Goal: Task Accomplishment & Management: Manage account settings

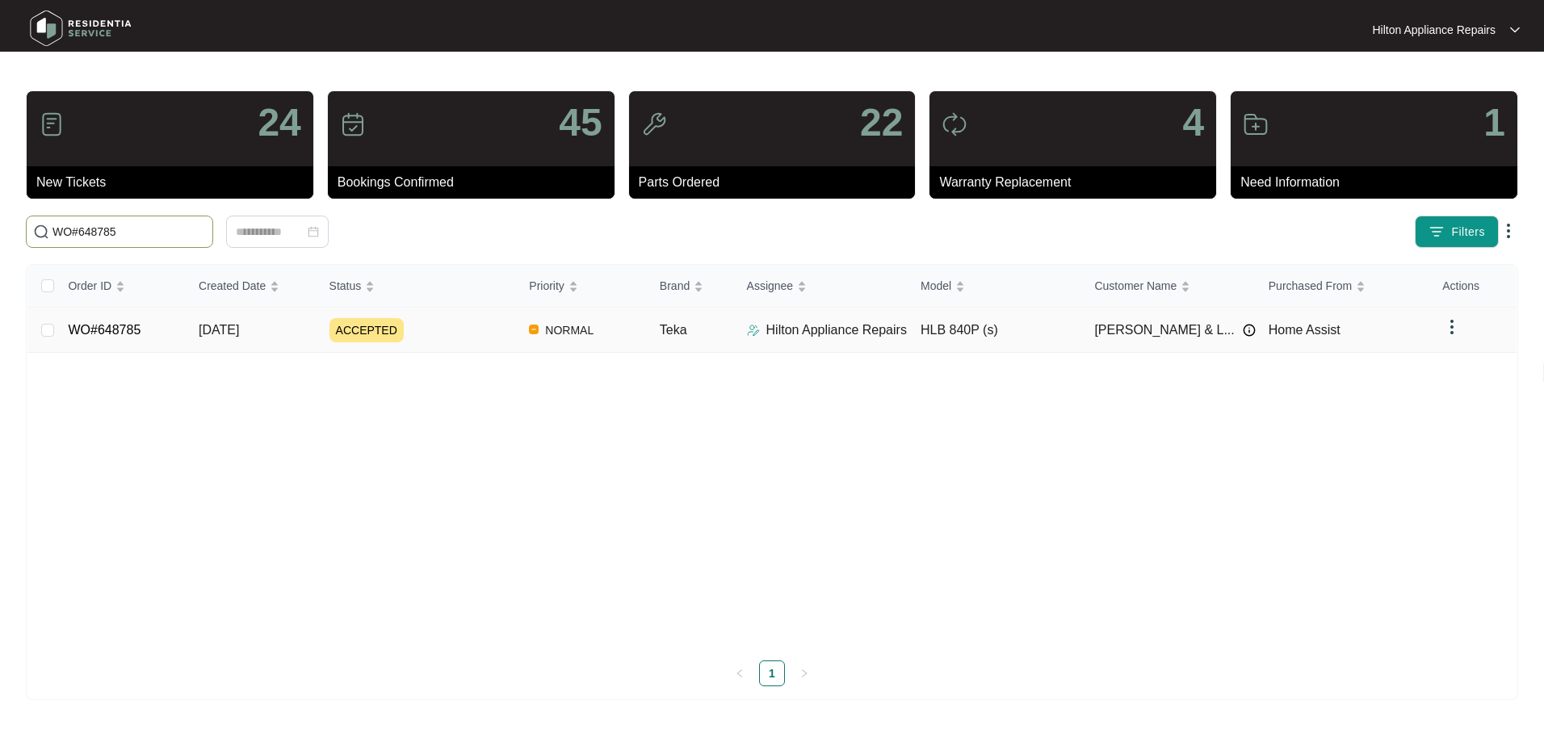
type input "WO#648785"
click at [221, 325] on span "[DATE]" at bounding box center [219, 330] width 40 height 14
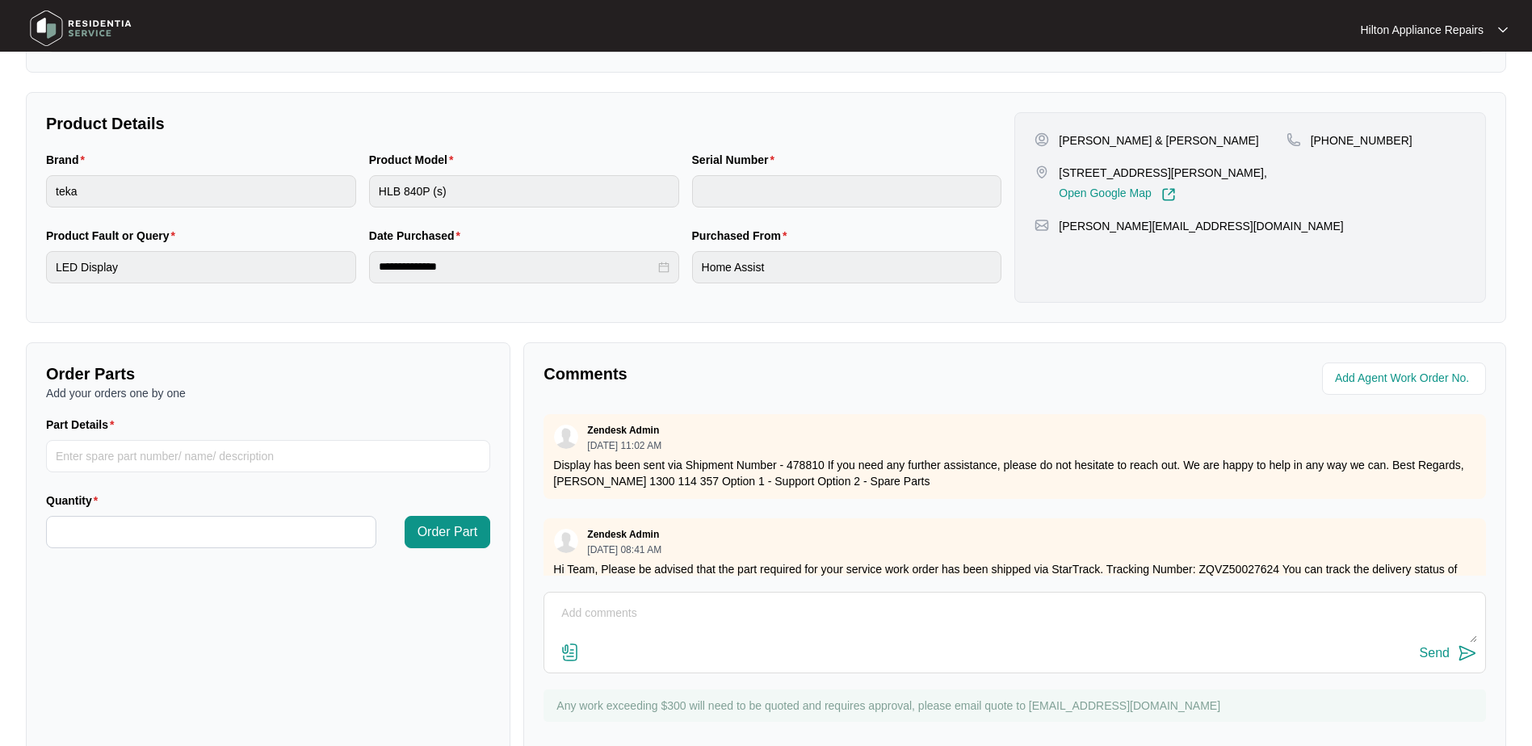
scroll to position [326, 0]
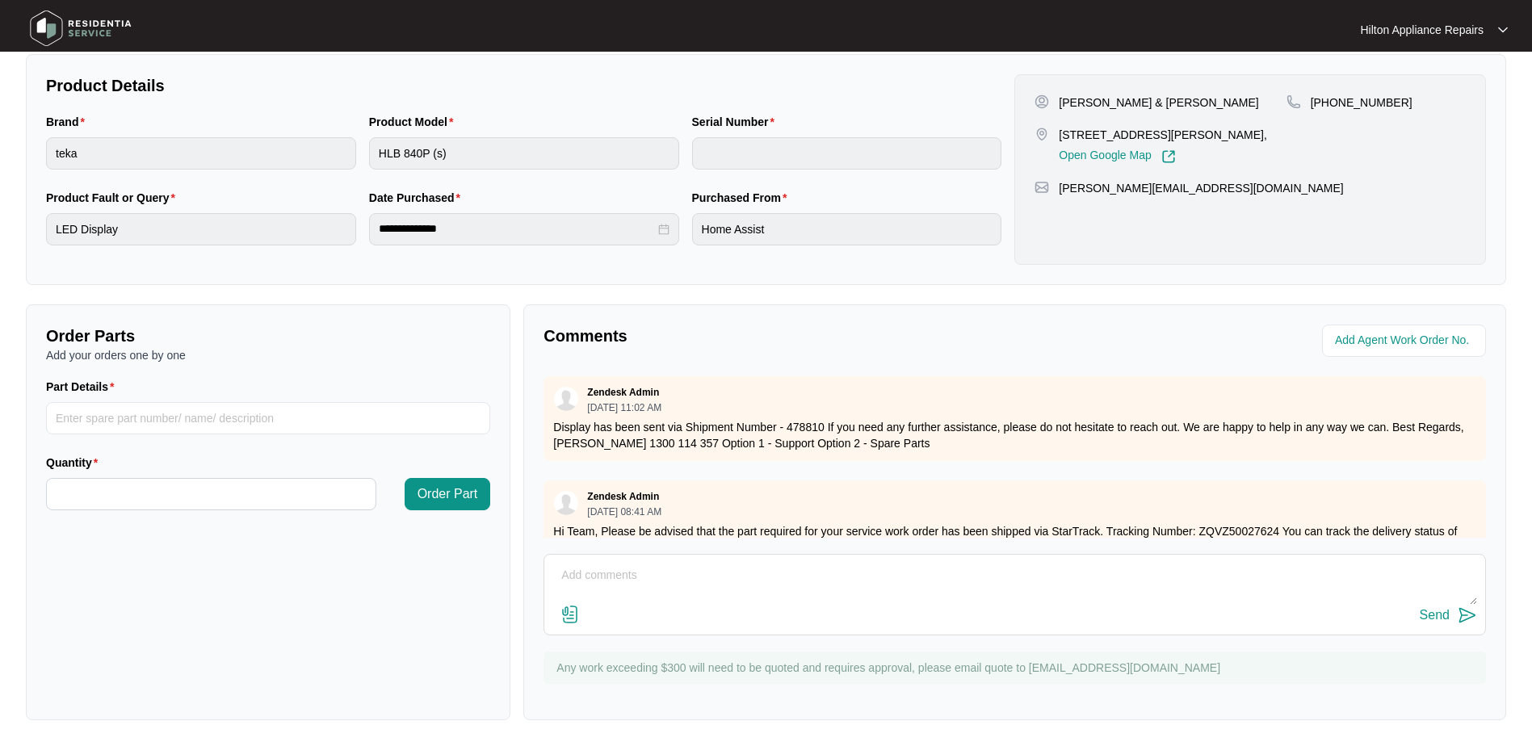
click at [591, 576] on textarea at bounding box center [1015, 584] width 925 height 42
paste textarea "Called [PHONE_NUMBER] no option to leave voicemail, sent text"
type textarea "Called [PHONE_NUMBER] no option to leave voicemail, sent text"
click at [1428, 617] on div "Send" at bounding box center [1435, 615] width 30 height 15
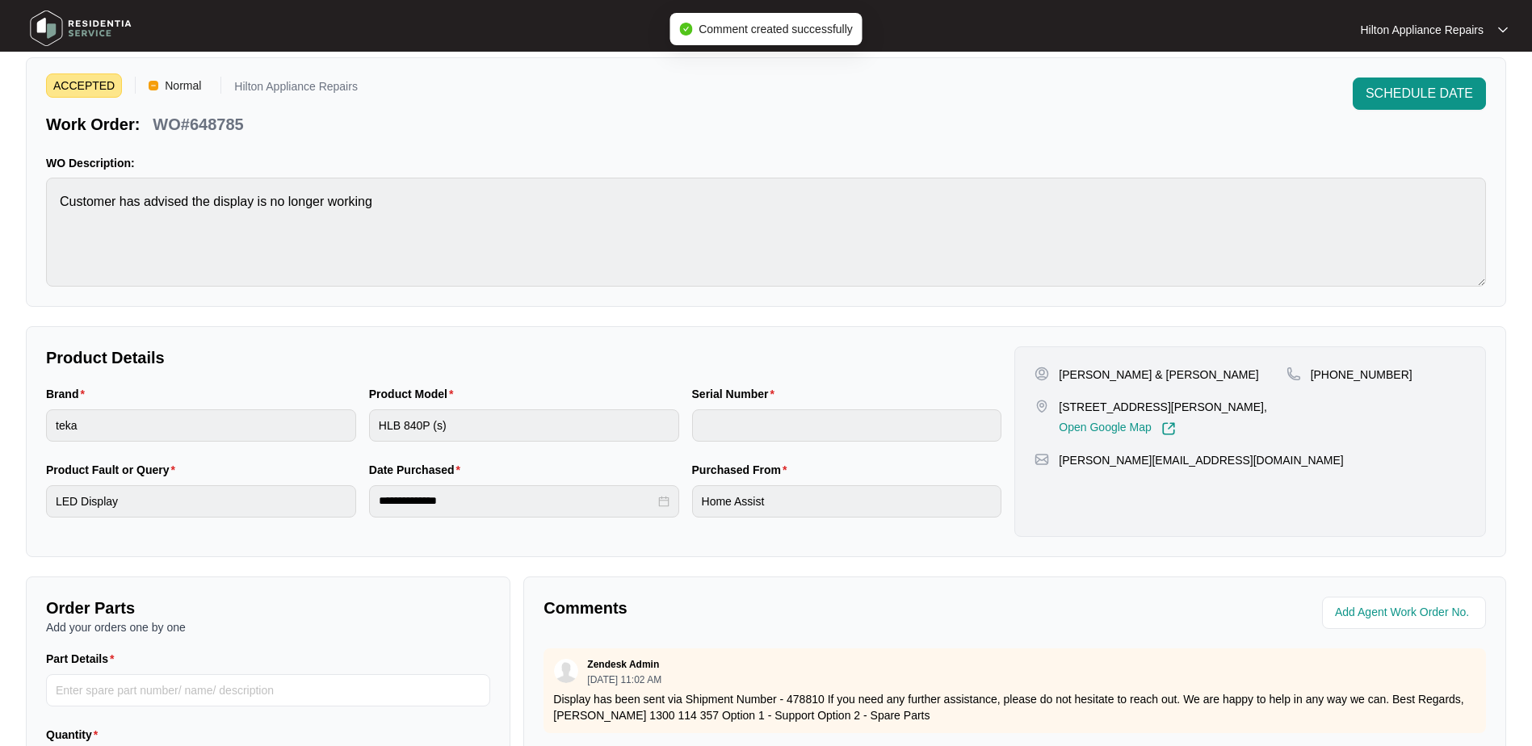
scroll to position [0, 0]
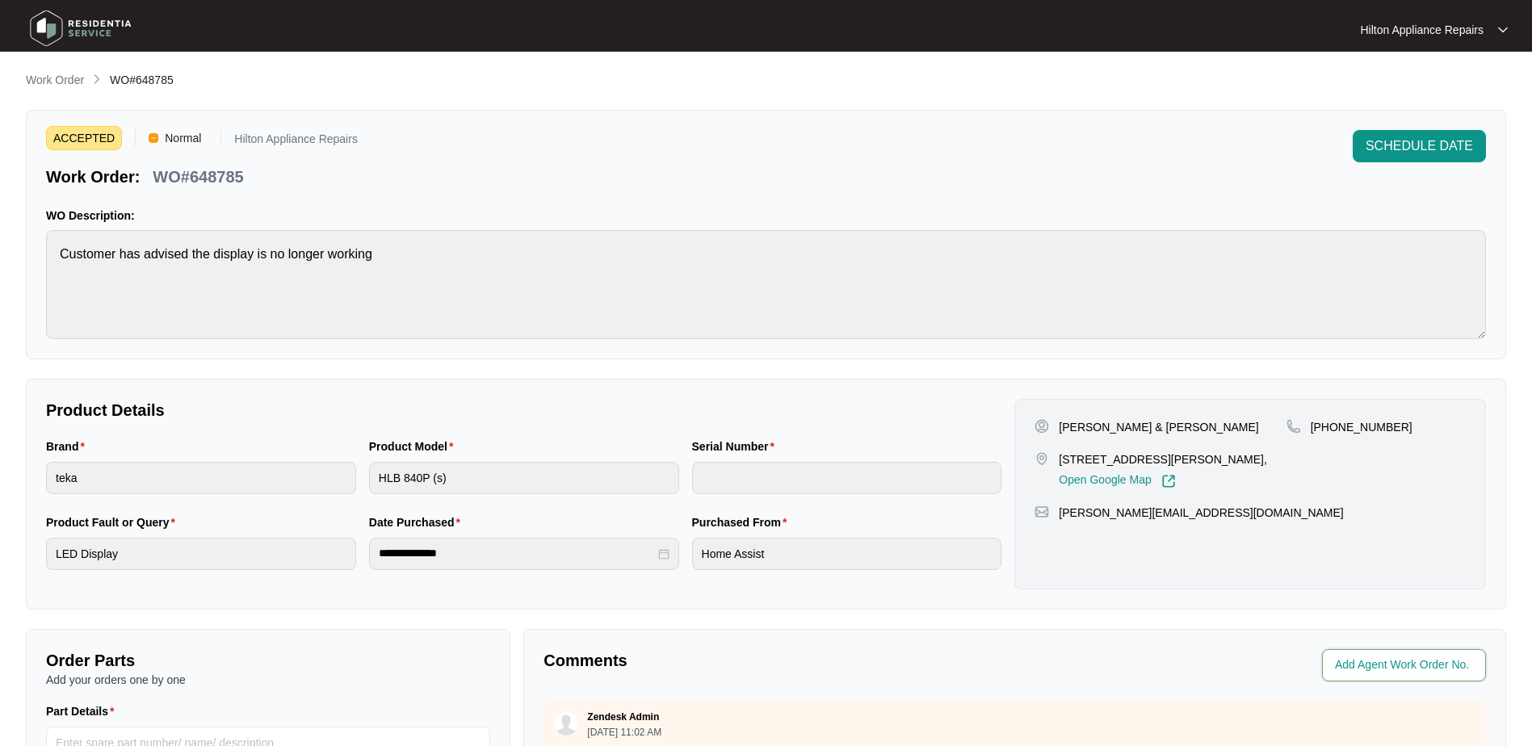
click at [1374, 665] on input "string" at bounding box center [1405, 665] width 141 height 19
type input "42686"
click at [973, 654] on p "Comments" at bounding box center [774, 660] width 460 height 23
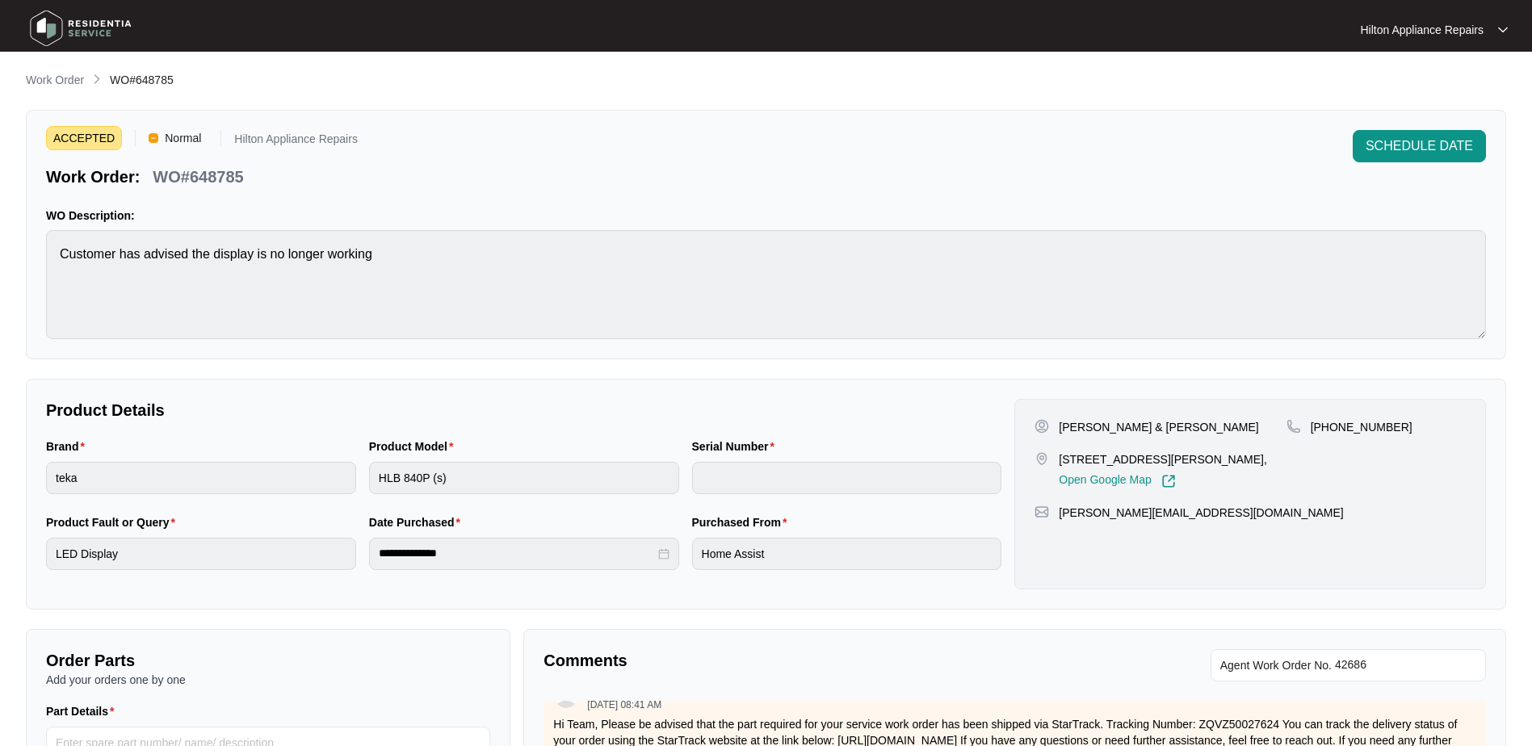
drag, startPoint x: 53, startPoint y: 75, endPoint x: 74, endPoint y: 87, distance: 23.6
click at [53, 75] on p "Work Order" at bounding box center [55, 80] width 58 height 16
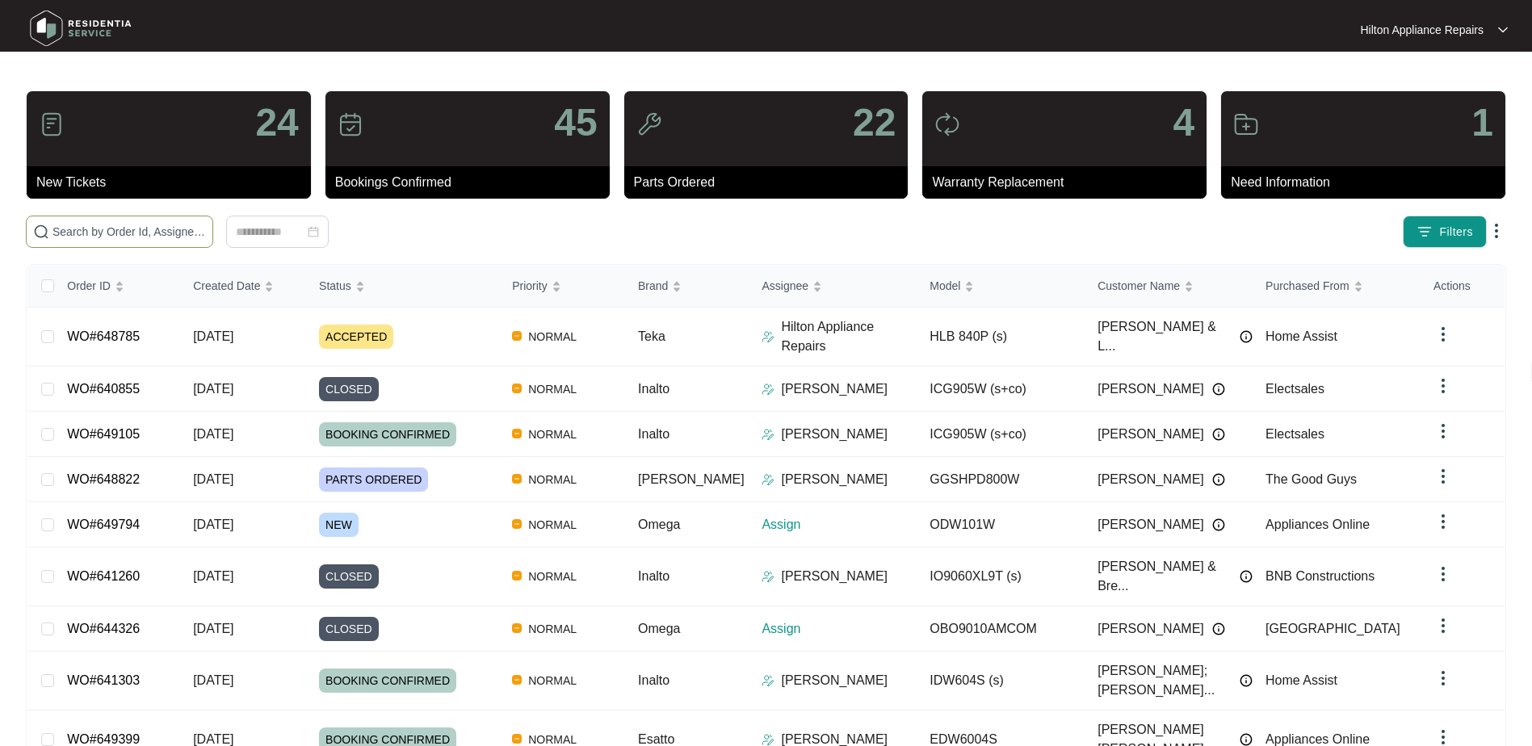
click at [86, 238] on input "text" at bounding box center [129, 232] width 153 height 18
paste input "649794"
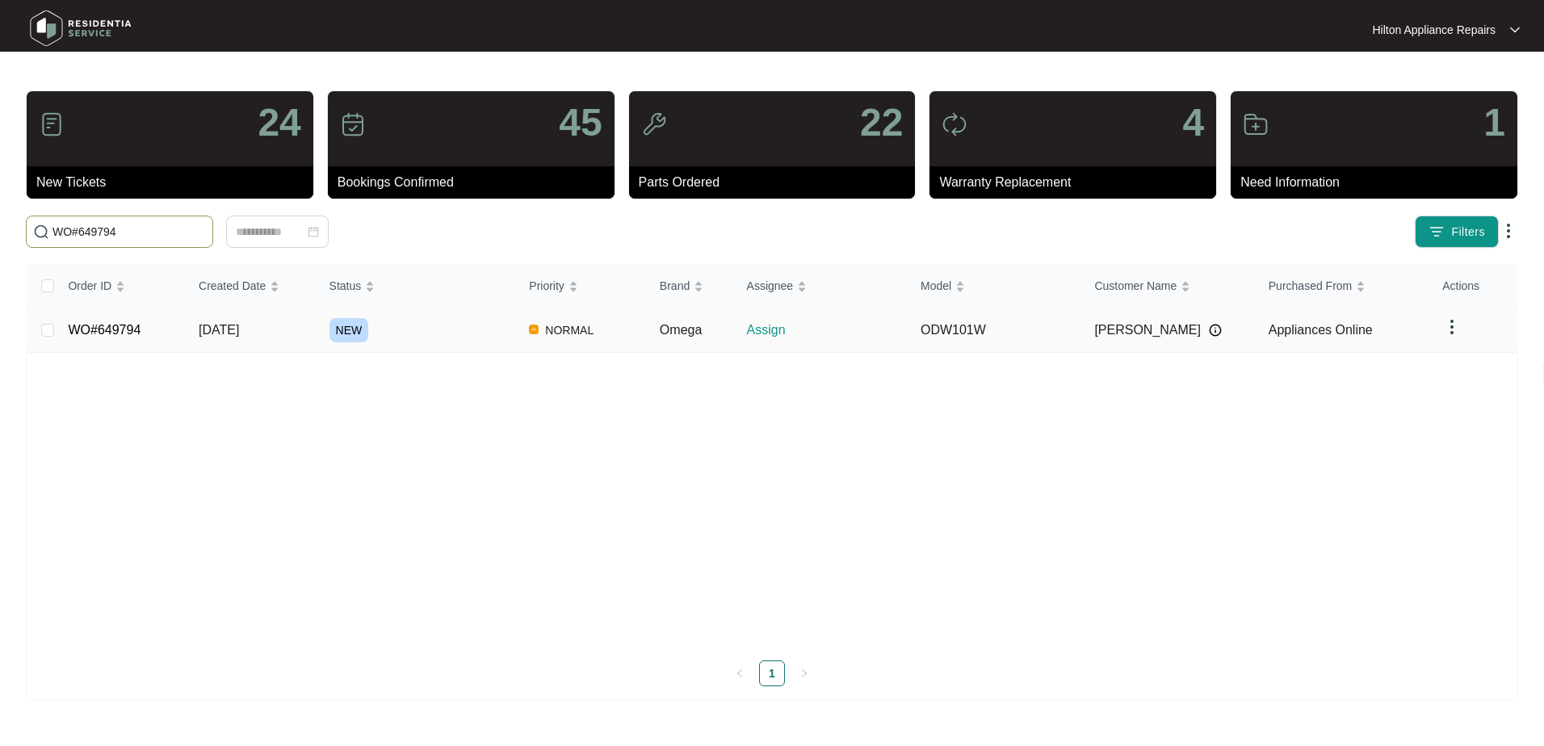
type input "WO#649794"
click at [218, 328] on span "[DATE]" at bounding box center [219, 330] width 40 height 14
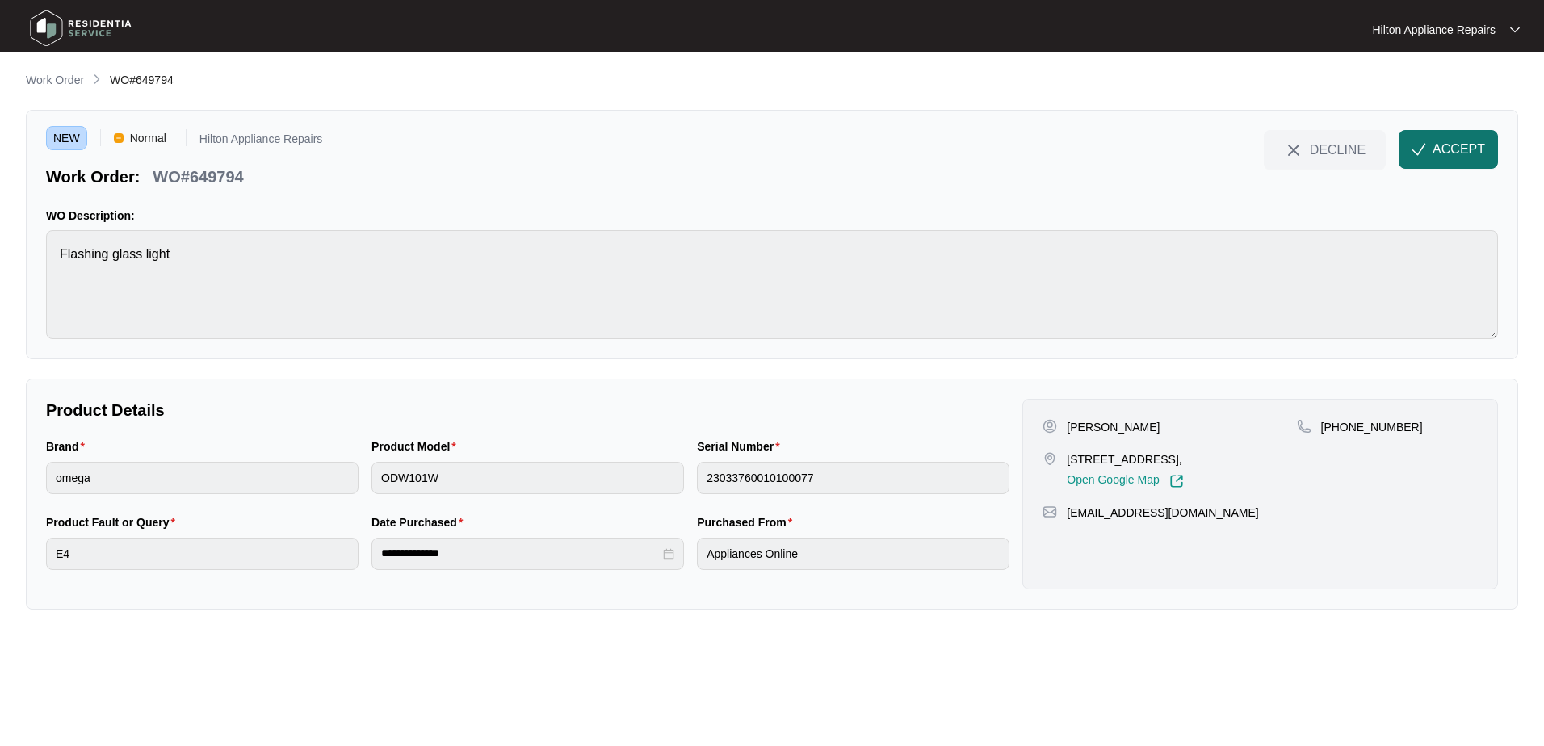
click at [1444, 145] on span "ACCEPT" at bounding box center [1459, 149] width 53 height 19
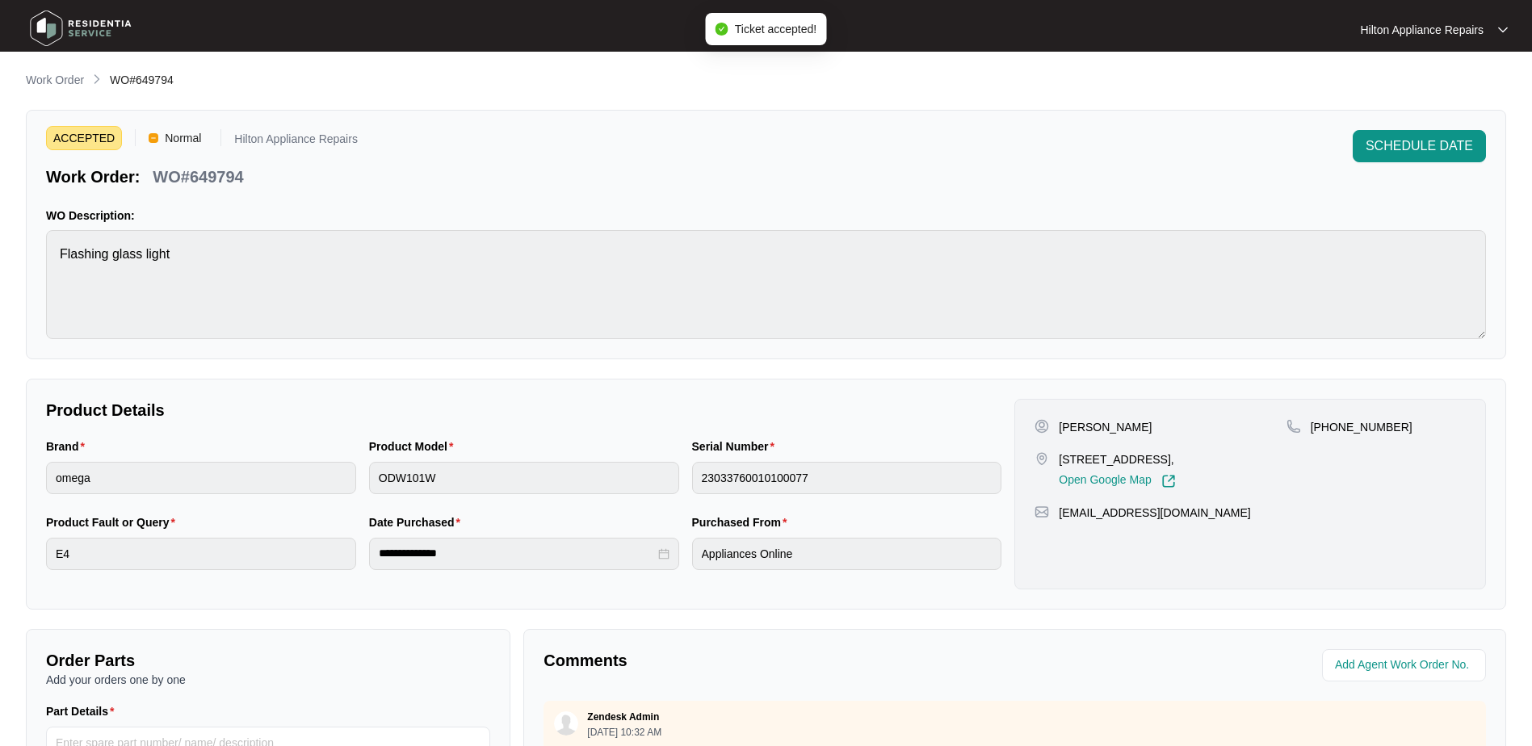
drag, startPoint x: 1216, startPoint y: 462, endPoint x: 1061, endPoint y: 460, distance: 155.1
click at [1061, 460] on p "[STREET_ADDRESS]," at bounding box center [1117, 460] width 116 height 16
copy p "[STREET_ADDRESS]"
drag, startPoint x: 1120, startPoint y: 431, endPoint x: 1055, endPoint y: 424, distance: 65.8
click at [1055, 424] on div "[PERSON_NAME]" at bounding box center [1160, 427] width 251 height 16
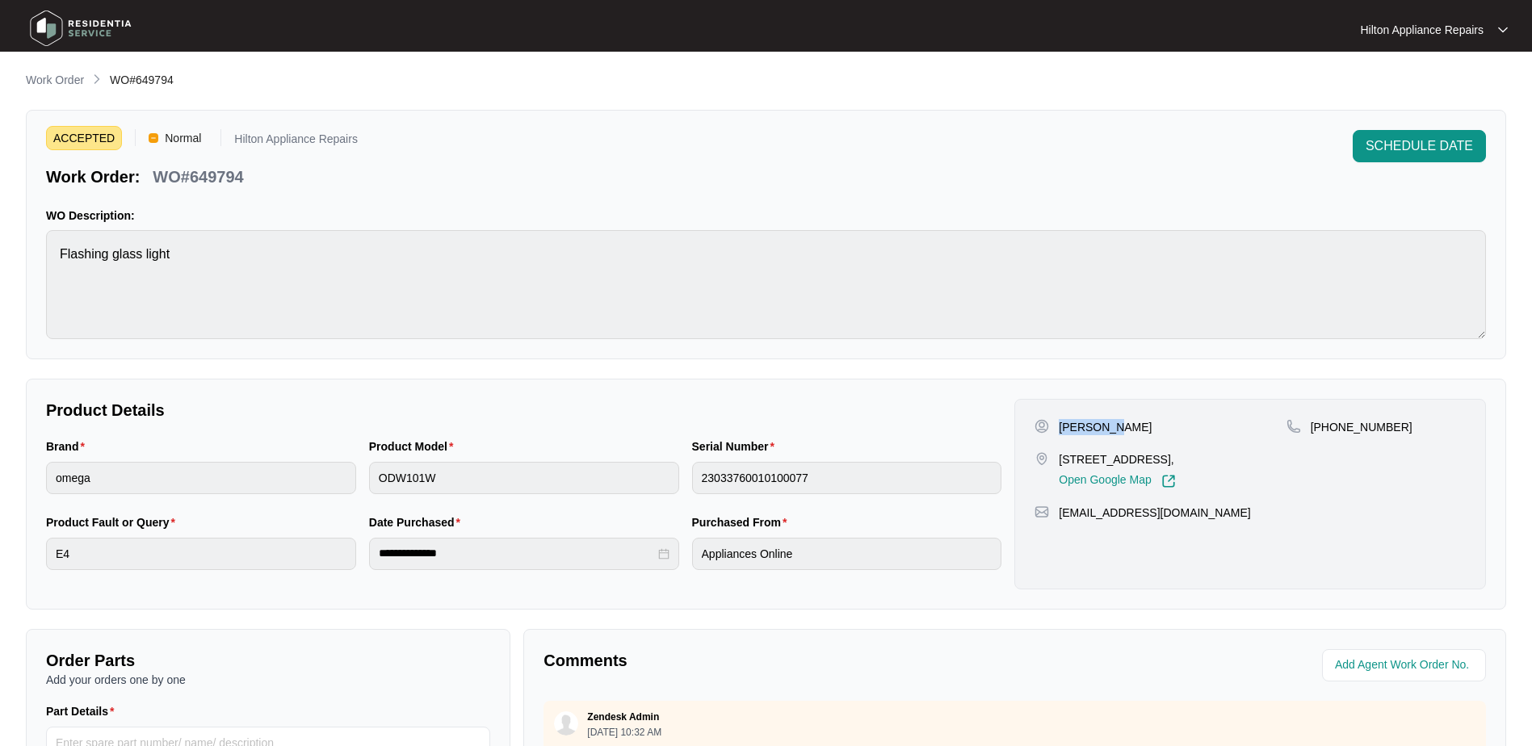
copy p "[PERSON_NAME]"
drag, startPoint x: 1387, startPoint y: 428, endPoint x: 1328, endPoint y: 438, distance: 59.8
click at [1328, 438] on div "[PHONE_NUMBER]" at bounding box center [1376, 453] width 179 height 69
copy p "404025289"
drag, startPoint x: 1191, startPoint y: 511, endPoint x: 1055, endPoint y: 522, distance: 136.9
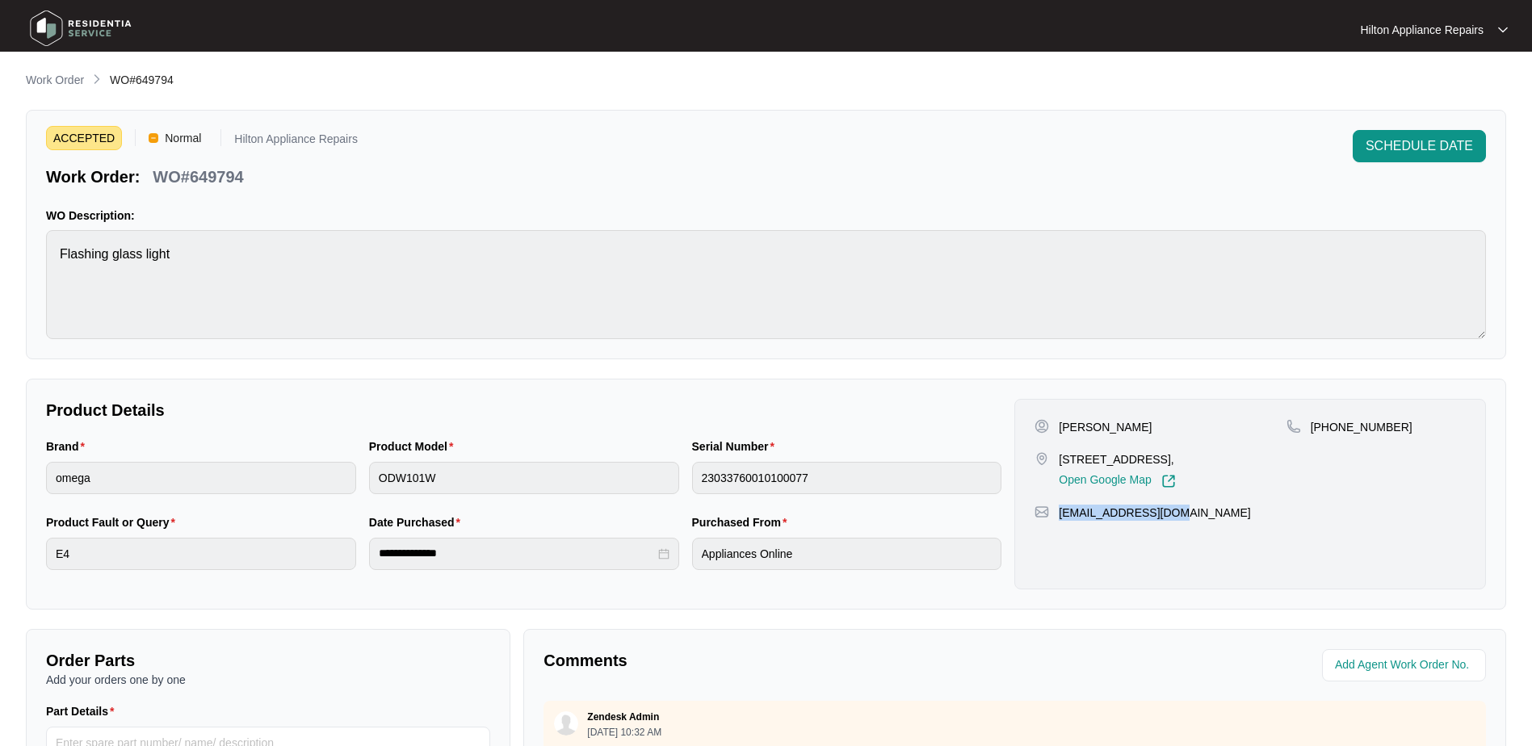
click at [1055, 522] on div "[PERSON_NAME] [STREET_ADDRESS], Open Google Map [PHONE_NUMBER] [EMAIL_ADDRESS][…" at bounding box center [1251, 494] width 472 height 191
copy p "[EMAIL_ADDRESS][DOMAIN_NAME]"
click at [340, 472] on div "Brand omega Product Model ODW101W Serial Number 23033760010100077" at bounding box center [524, 476] width 969 height 76
drag, startPoint x: 247, startPoint y: 175, endPoint x: 156, endPoint y: 170, distance: 91.5
click at [156, 170] on div "WO#649794" at bounding box center [197, 174] width 103 height 28
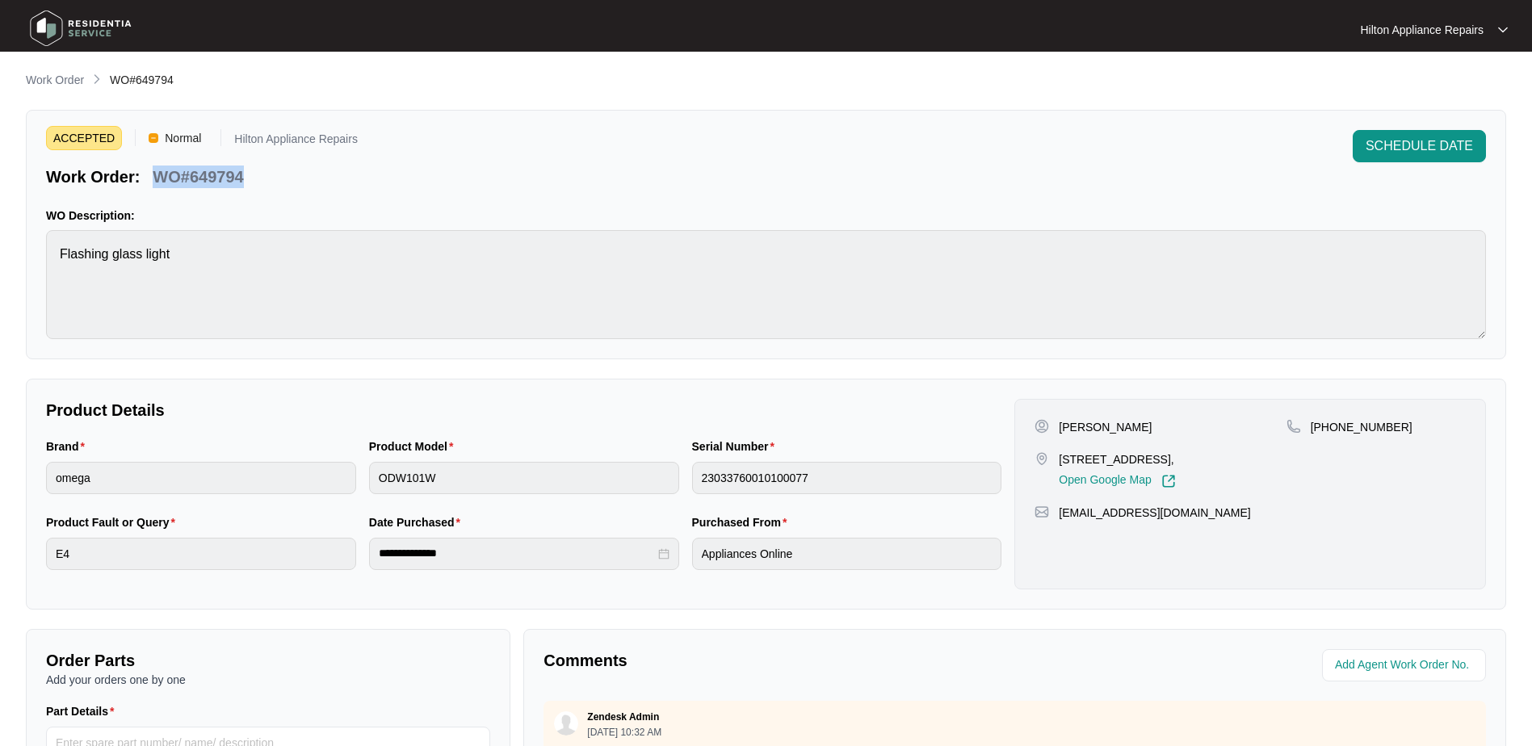
copy p "WO#649794"
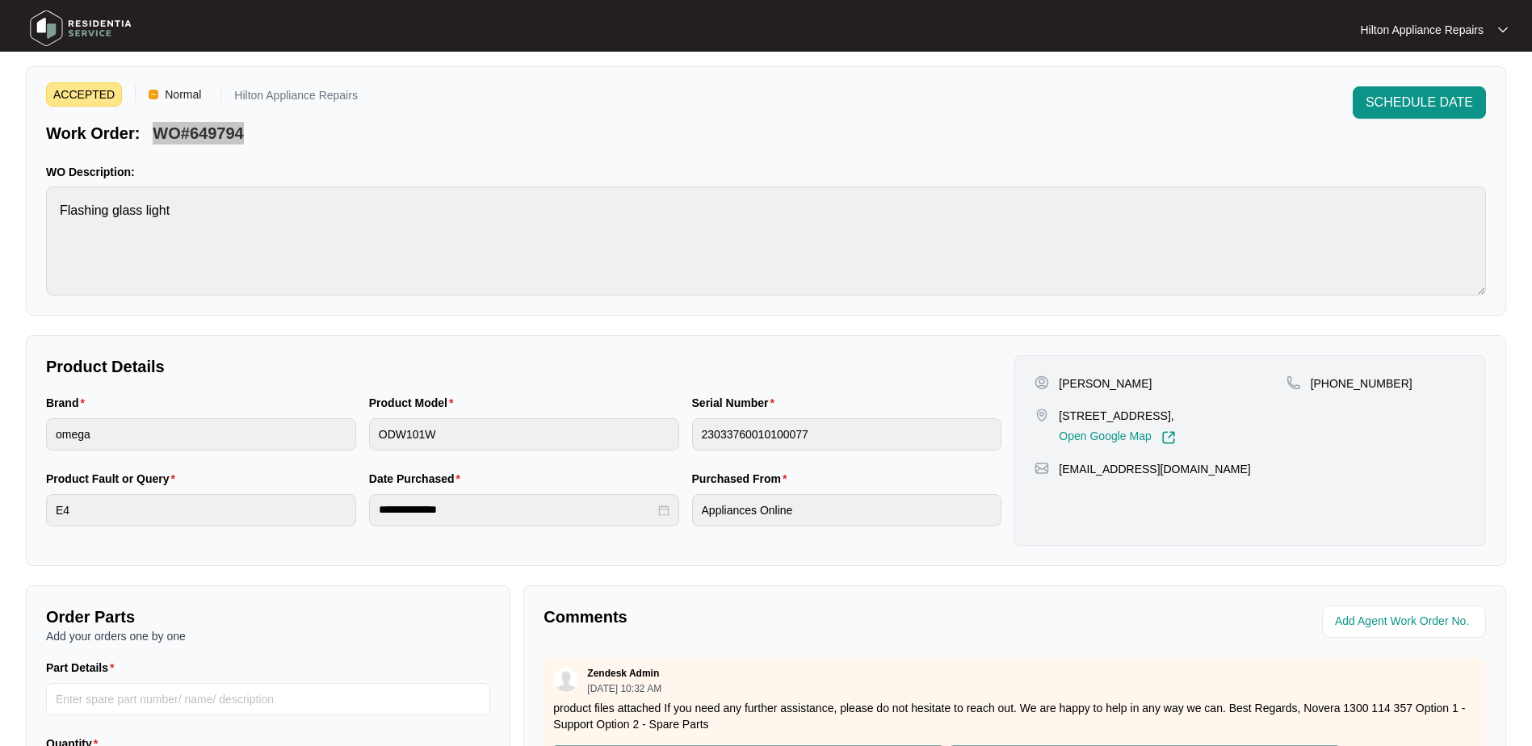
scroll to position [81, 0]
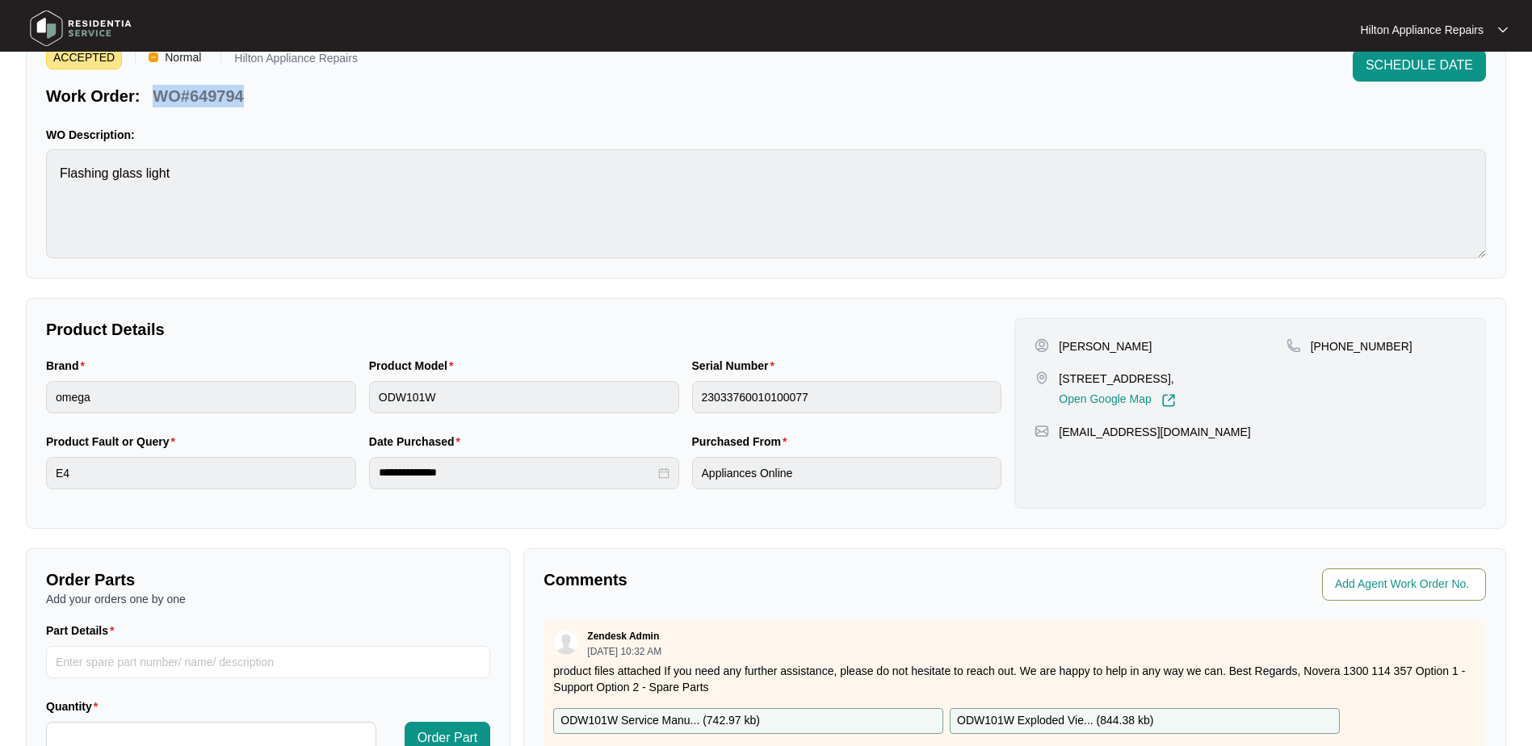
drag, startPoint x: 1364, startPoint y: 558, endPoint x: 1369, endPoint y: 578, distance: 20.0
click at [1364, 563] on div "Comments Zendesk Admin [DATE] 10:32 AM product files attached If you need any f…" at bounding box center [1014, 756] width 983 height 416
click at [1369, 578] on input "string" at bounding box center [1405, 584] width 141 height 19
type input "42749"
click at [906, 580] on p "Comments" at bounding box center [774, 580] width 460 height 23
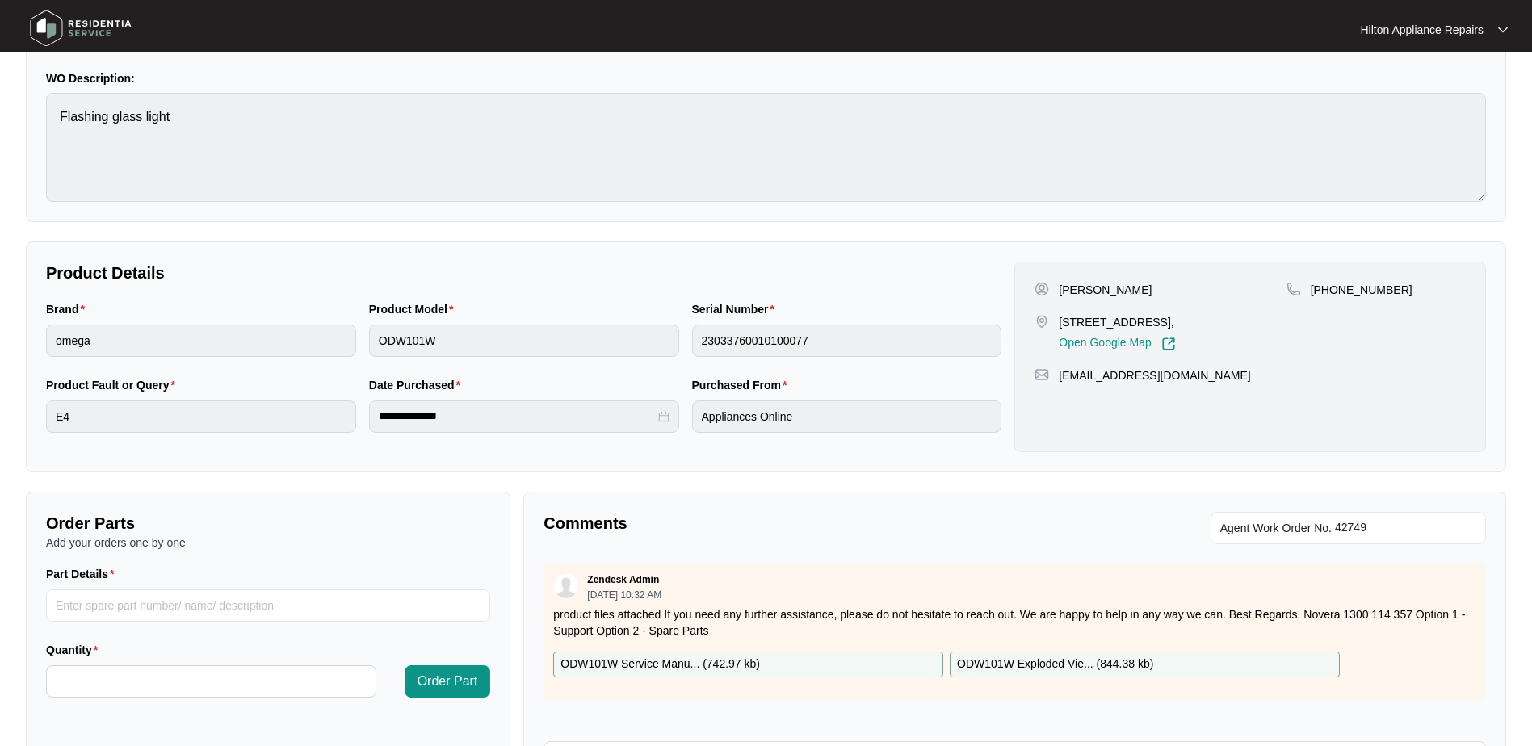
scroll to position [326, 0]
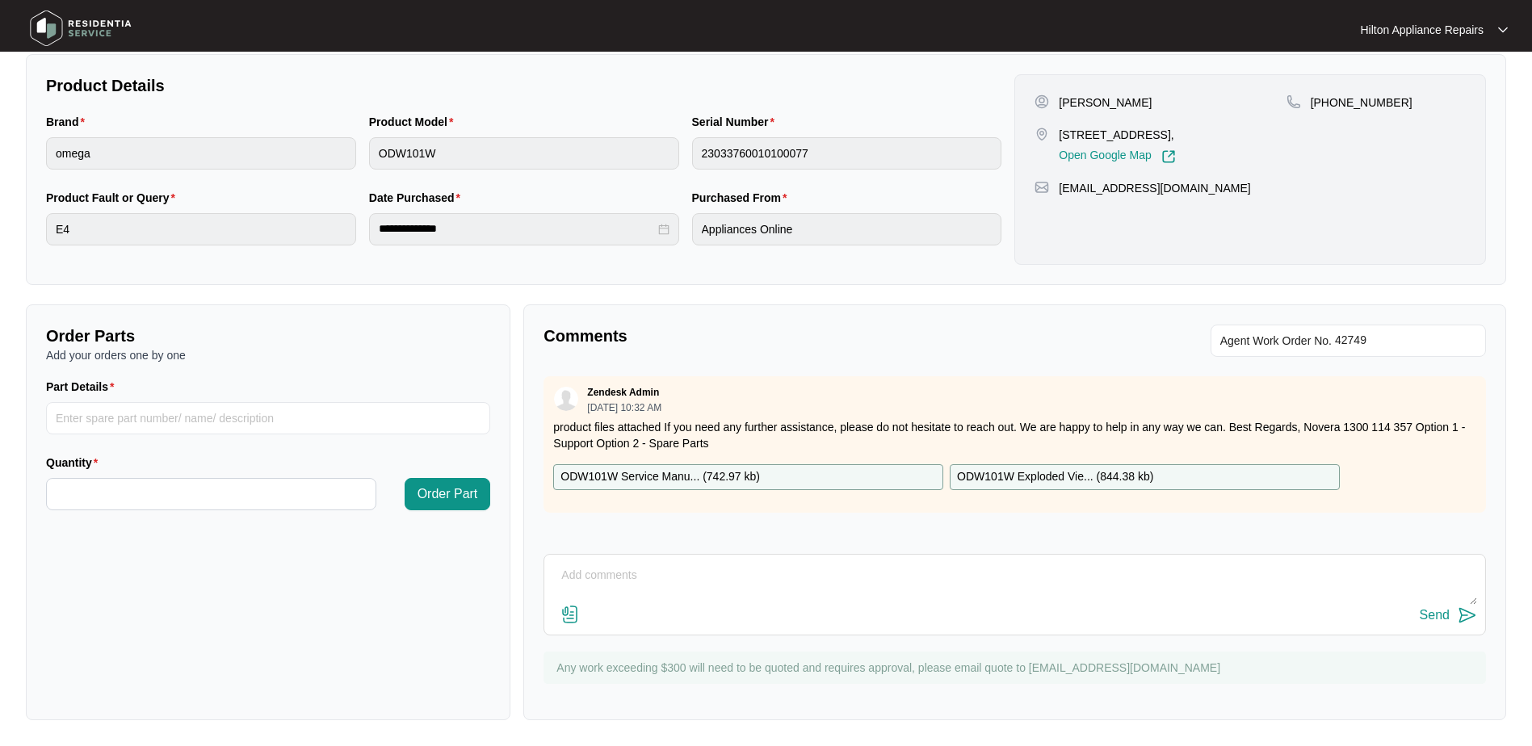
click at [616, 582] on textarea at bounding box center [1015, 584] width 925 height 42
paste textarea "Called [PERSON_NAME] LMTC & texted"
type textarea "Called [PERSON_NAME] LMTC & texted"
click at [1426, 610] on div "Send" at bounding box center [1435, 615] width 30 height 15
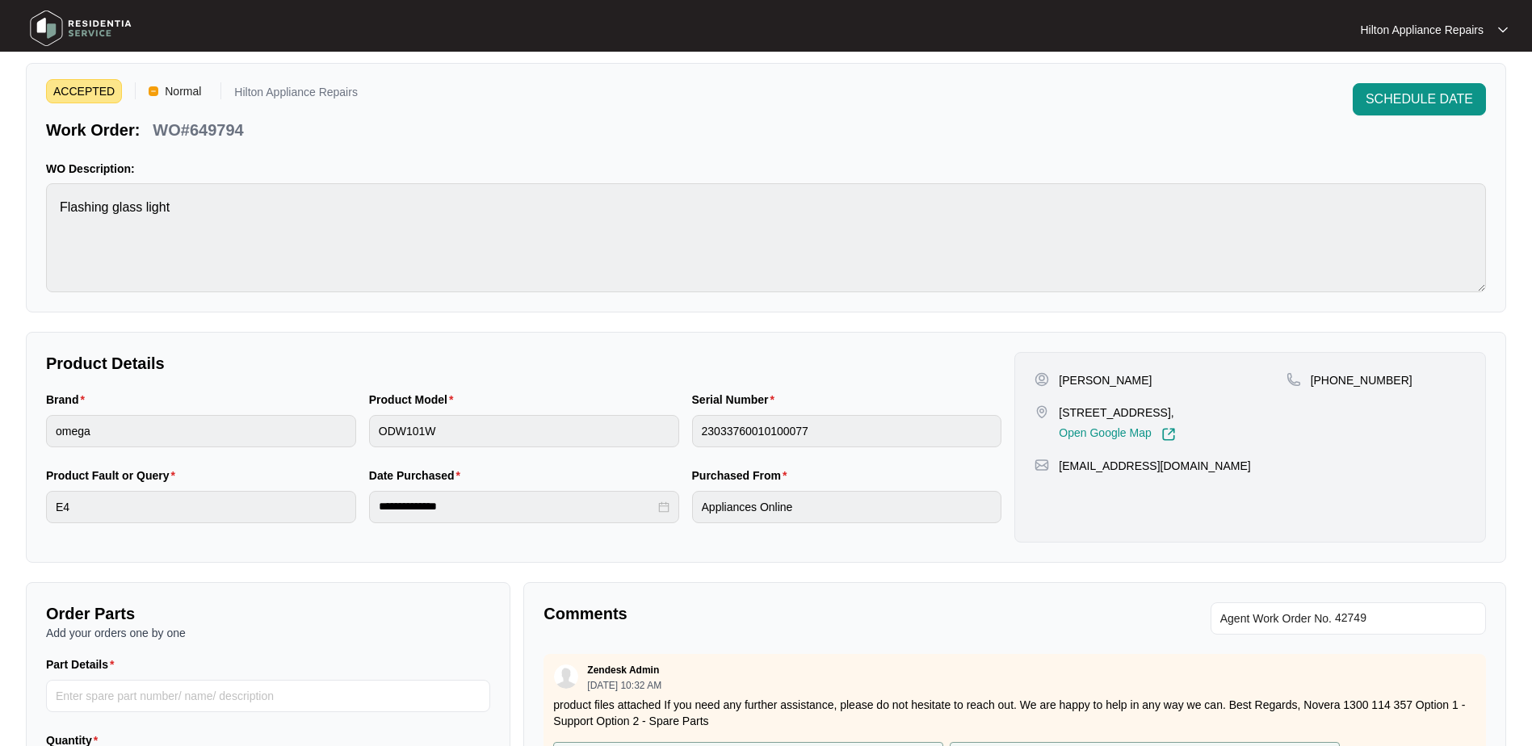
scroll to position [0, 0]
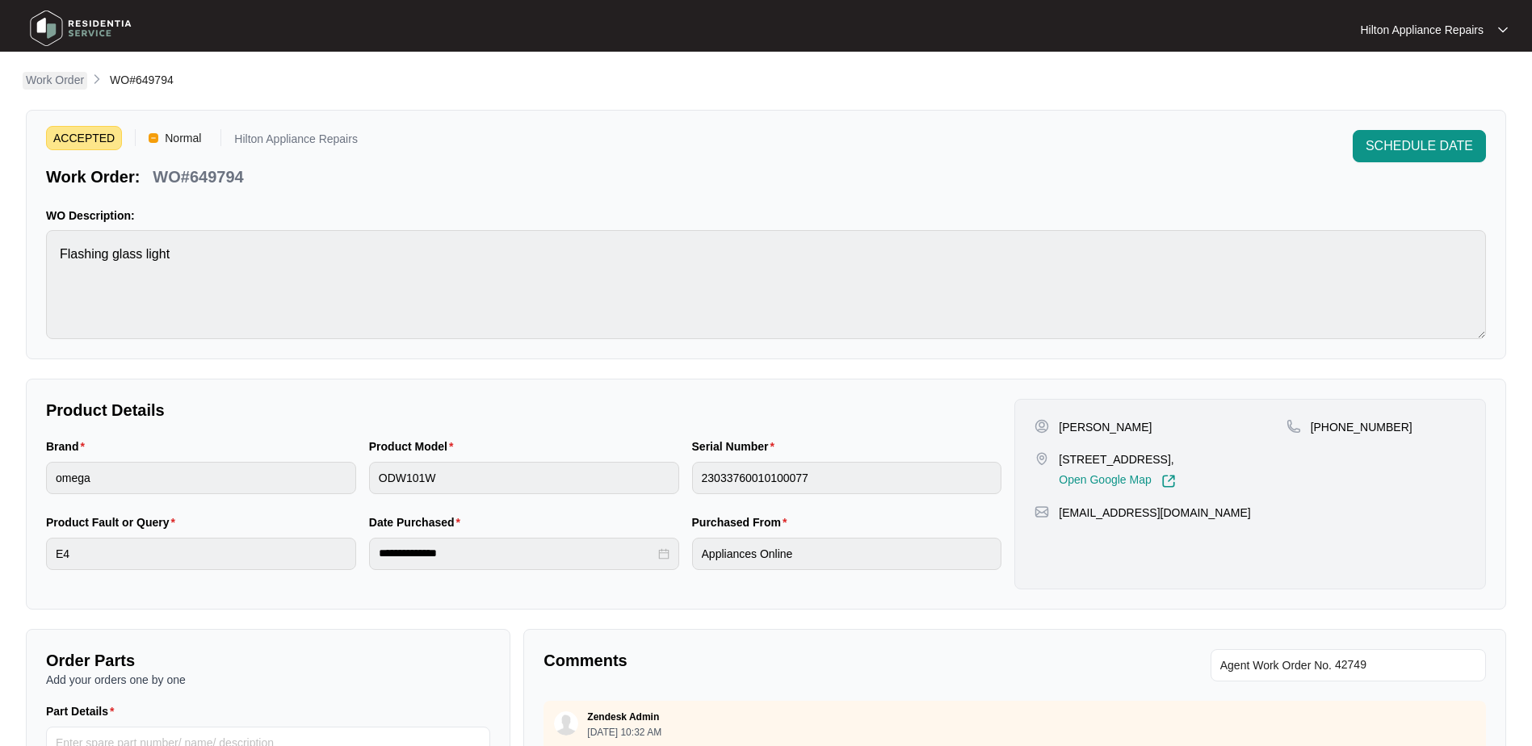
click at [43, 82] on p "Work Order" at bounding box center [55, 80] width 58 height 16
